Goal: Task Accomplishment & Management: Manage account settings

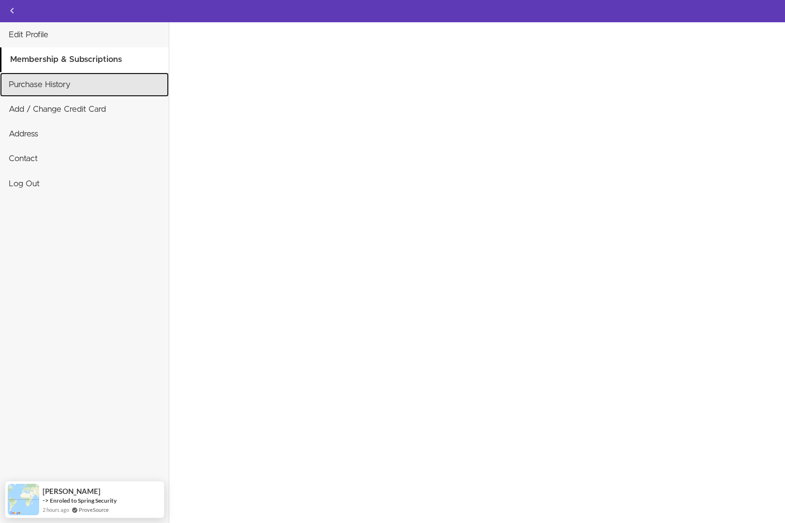
click at [51, 90] on link "Purchase History" at bounding box center [84, 85] width 169 height 24
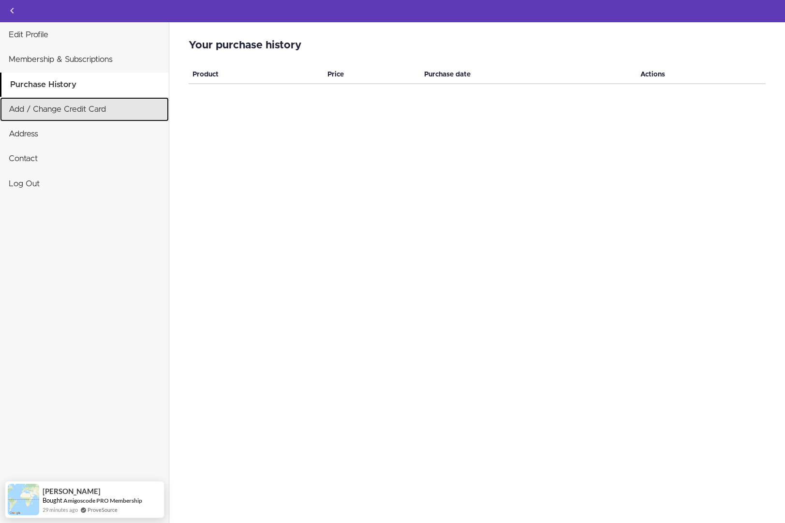
click at [48, 113] on link "Add / Change Credit Card" at bounding box center [84, 109] width 169 height 24
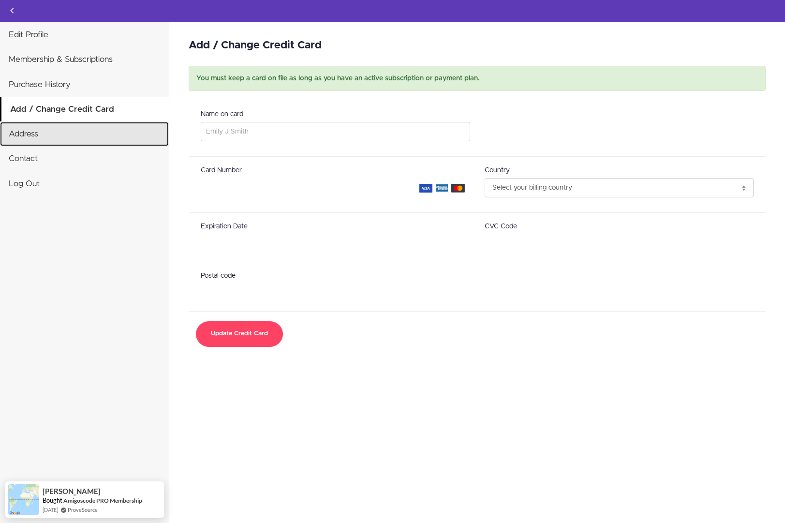
click at [21, 136] on link "Address" at bounding box center [84, 134] width 169 height 24
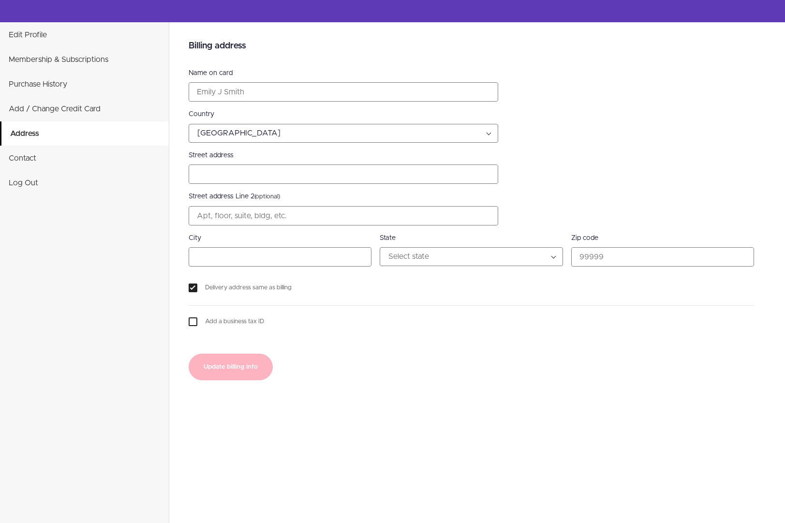
select select "US"
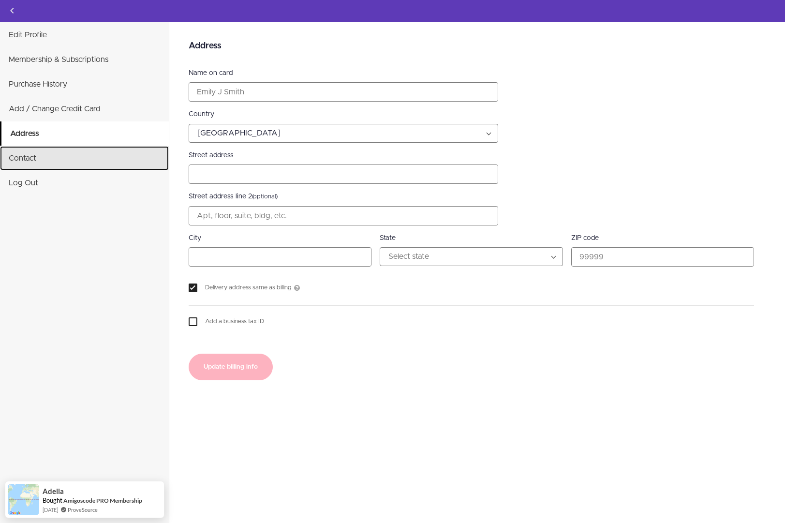
click at [20, 159] on link "Contact" at bounding box center [84, 158] width 169 height 24
